Goal: Transaction & Acquisition: Purchase product/service

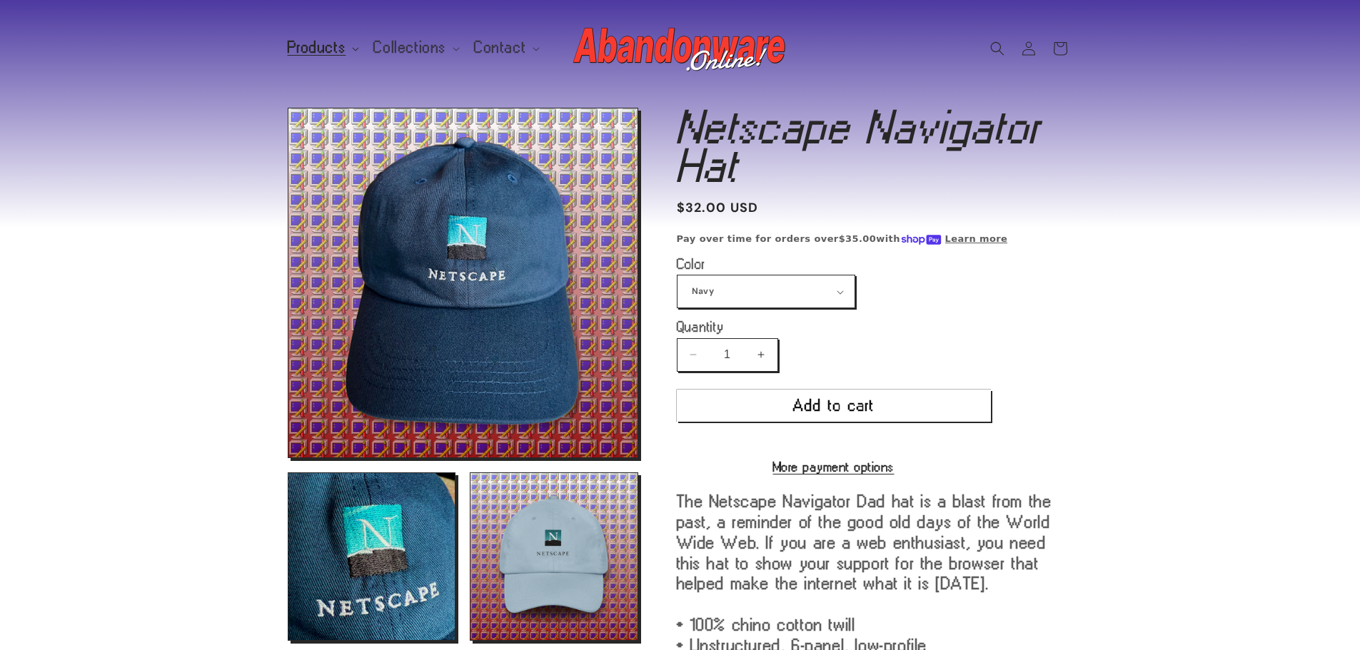
click at [317, 43] on span "Products" at bounding box center [317, 47] width 59 height 13
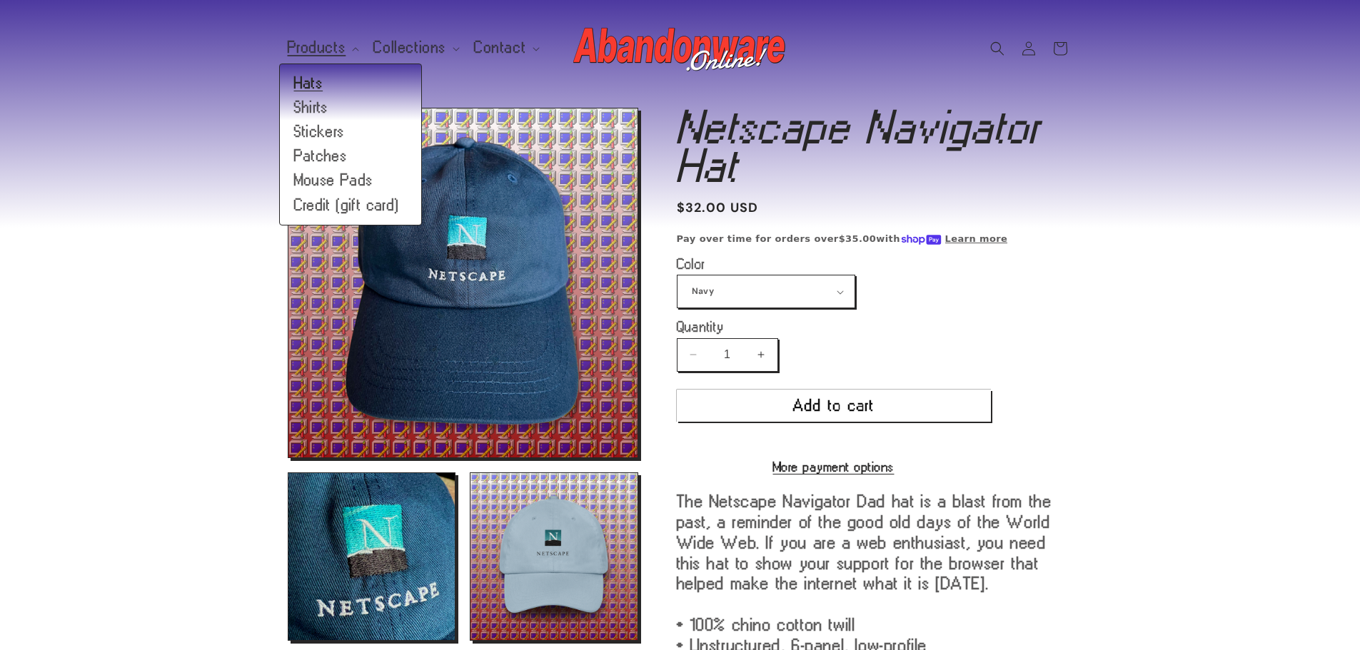
click at [313, 87] on link "Hats" at bounding box center [350, 83] width 141 height 24
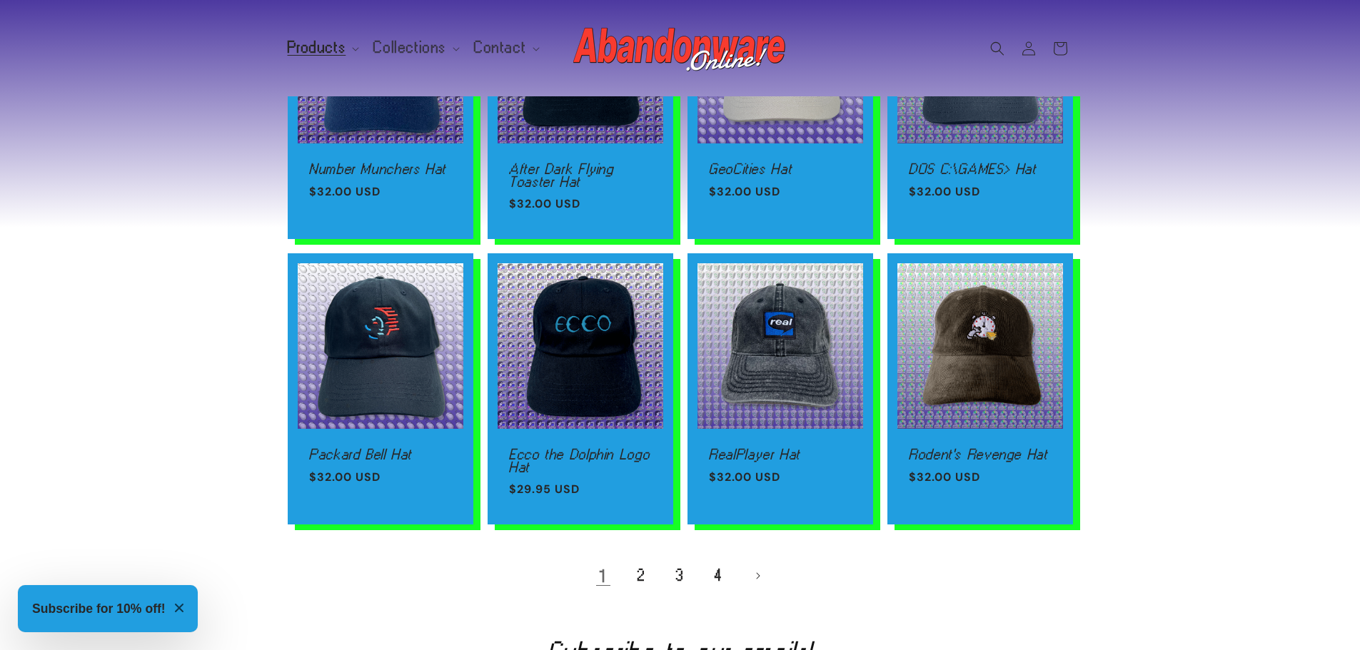
scroll to position [800, 0]
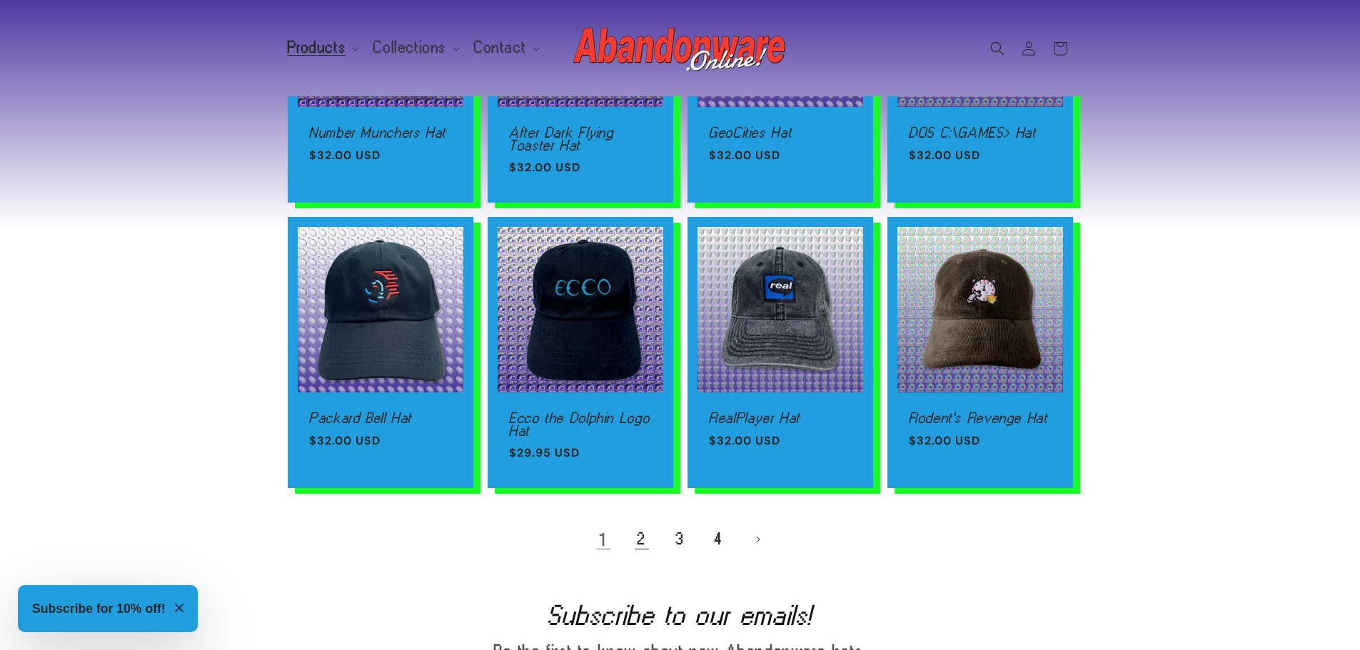
click at [642, 550] on link "2" at bounding box center [641, 539] width 31 height 31
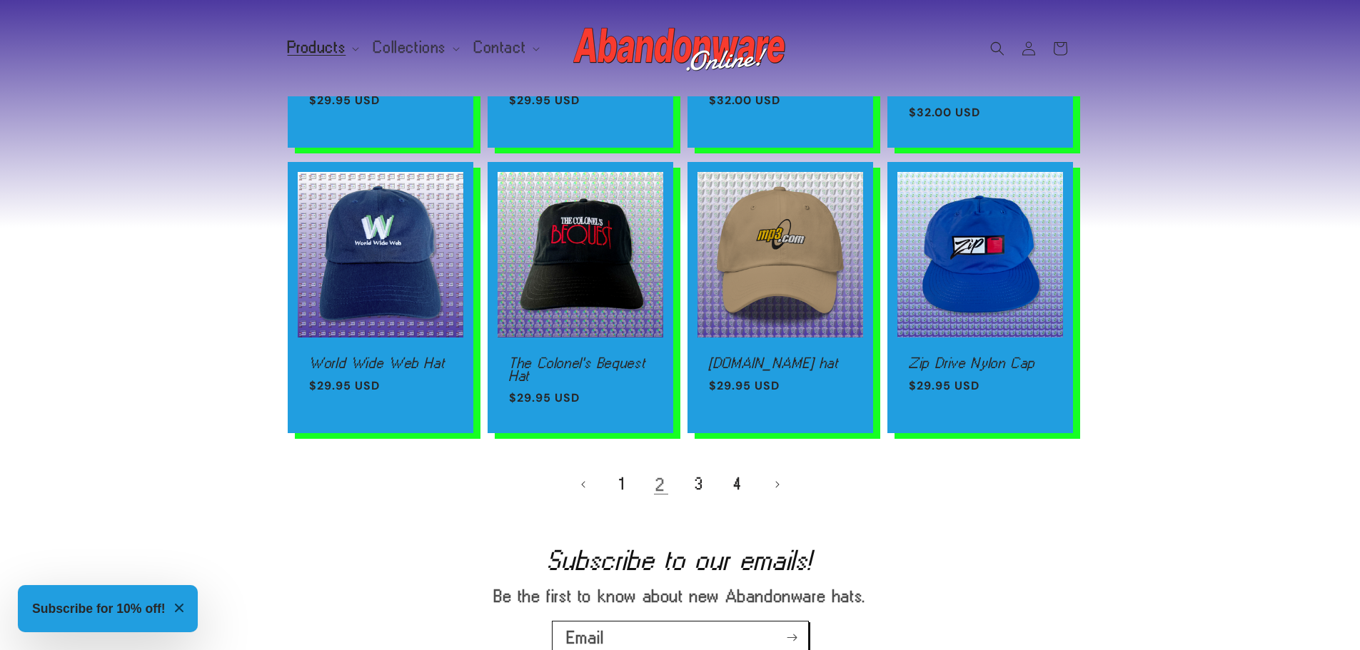
scroll to position [920, 0]
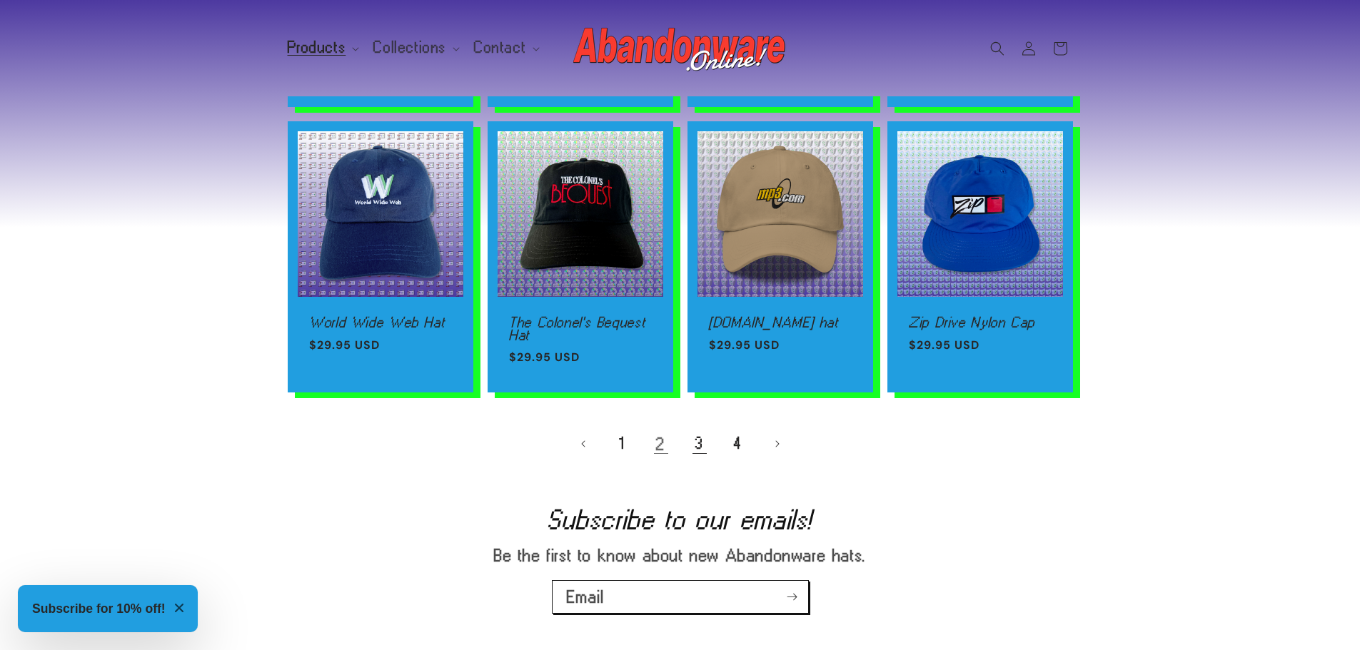
click at [695, 445] on link "3" at bounding box center [699, 443] width 31 height 31
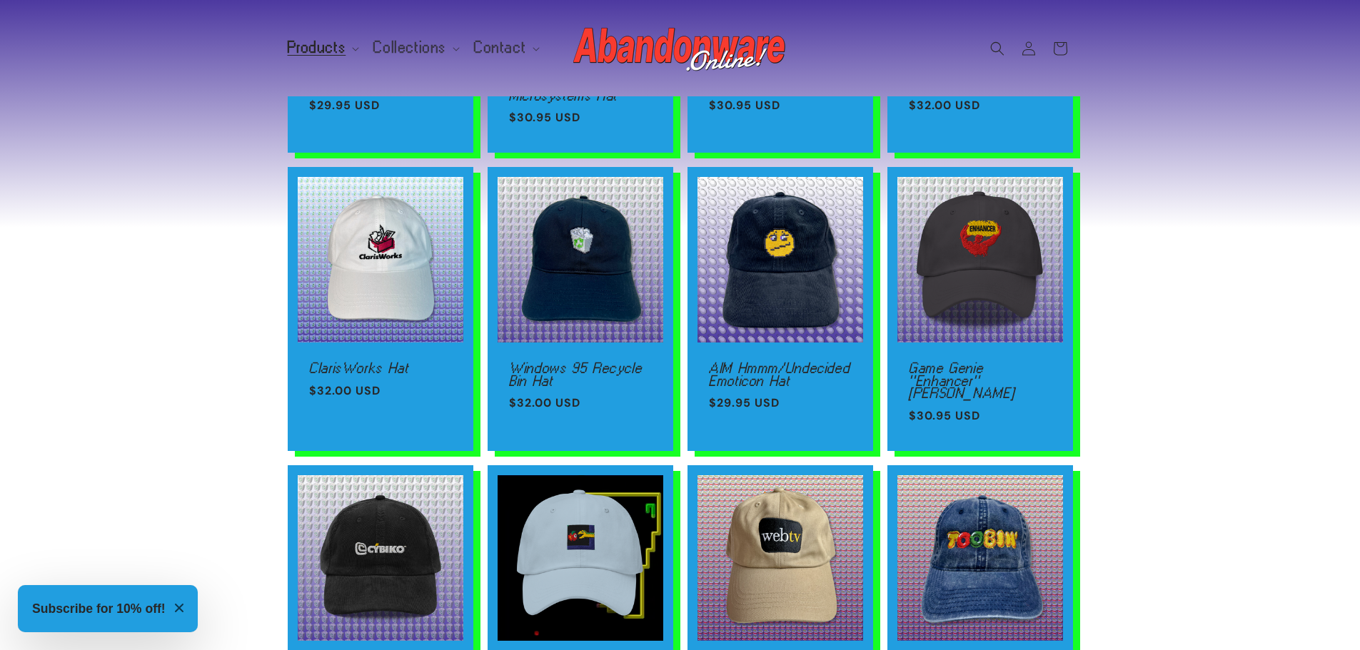
scroll to position [829, 0]
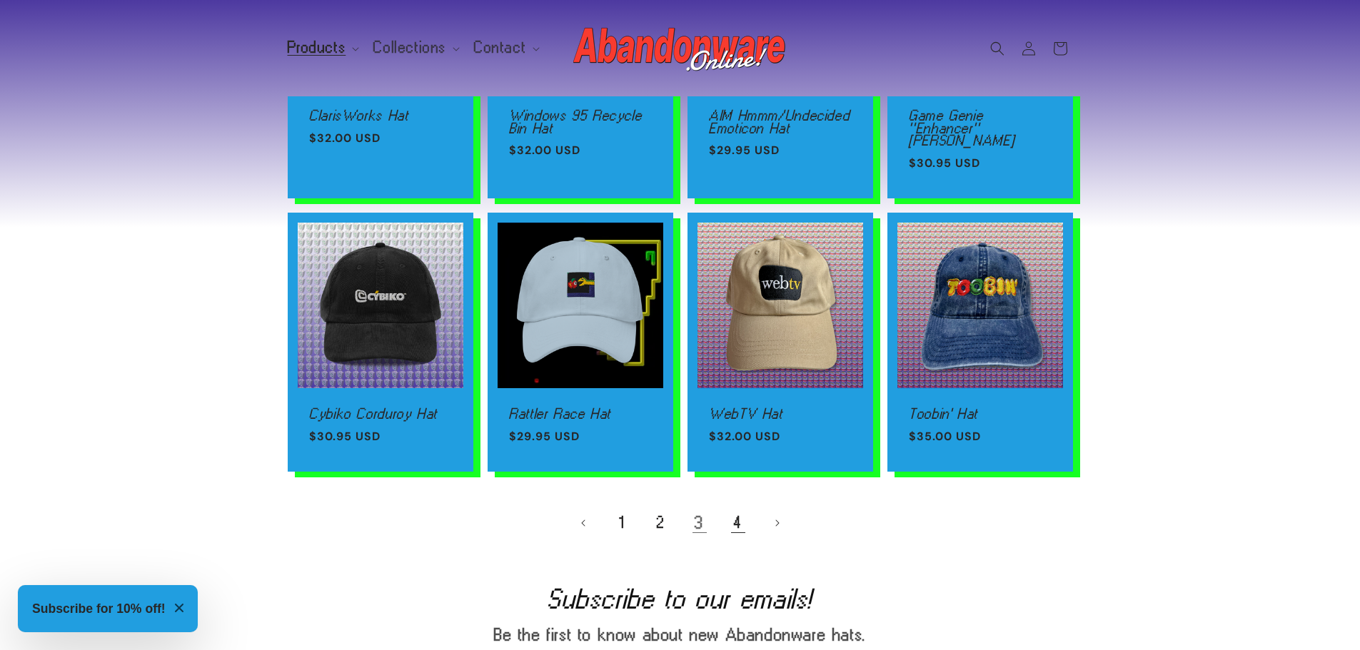
click at [728, 509] on link "4" at bounding box center [738, 523] width 31 height 31
